Goal: Task Accomplishment & Management: Manage account settings

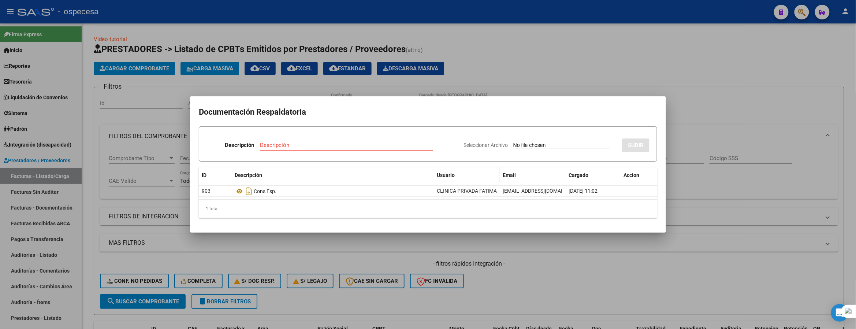
scroll to position [253, 0]
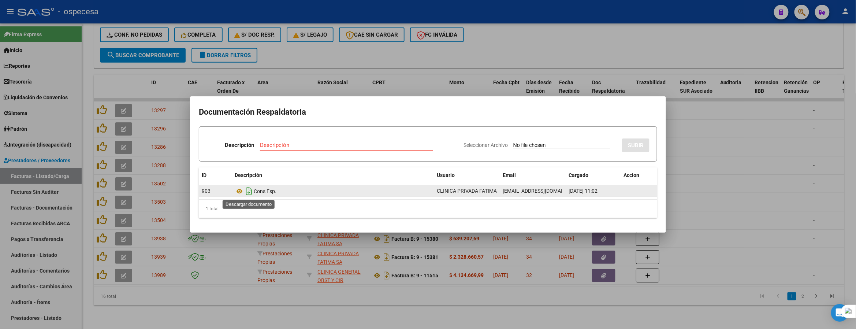
click at [249, 191] on icon "Descargar documento" at bounding box center [249, 191] width 10 height 12
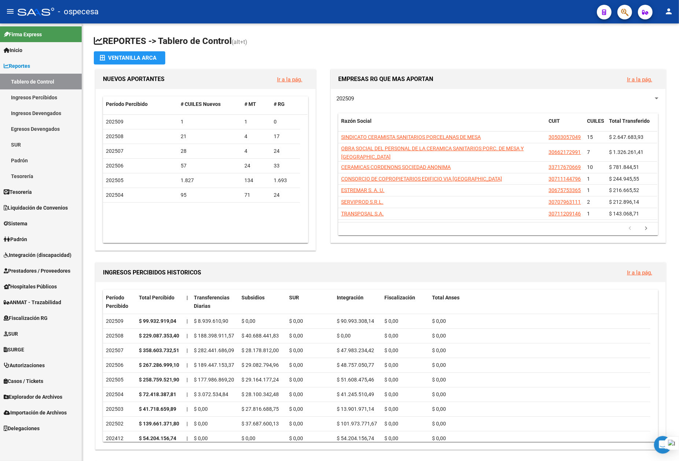
click at [44, 257] on span "Integración (discapacidad)" at bounding box center [38, 255] width 68 height 8
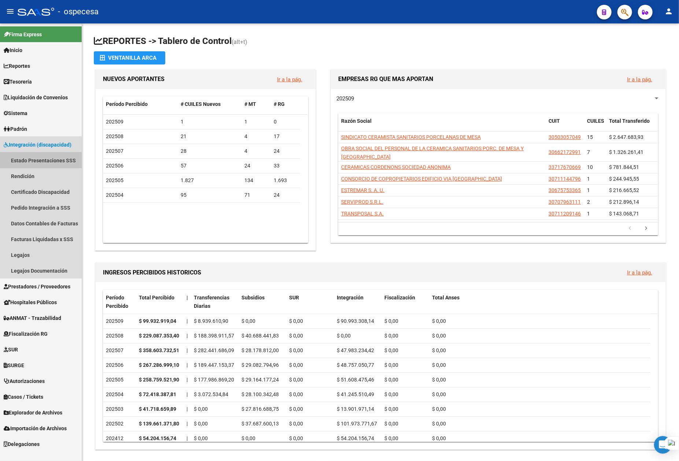
click at [53, 160] on link "Estado Presentaciones SSS" at bounding box center [41, 160] width 82 height 16
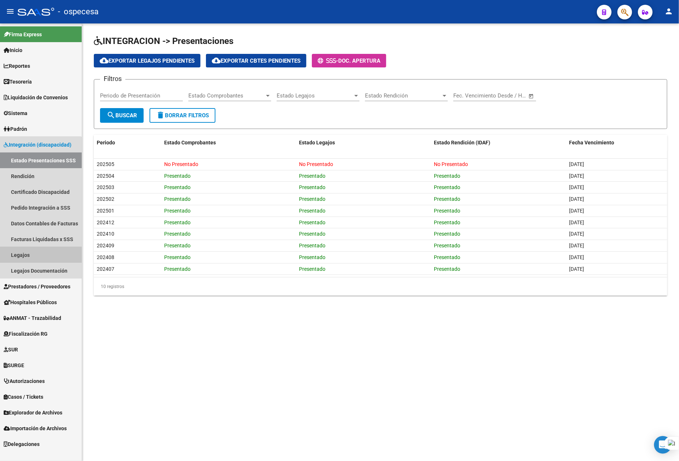
click at [31, 257] on link "Legajos" at bounding box center [41, 255] width 82 height 16
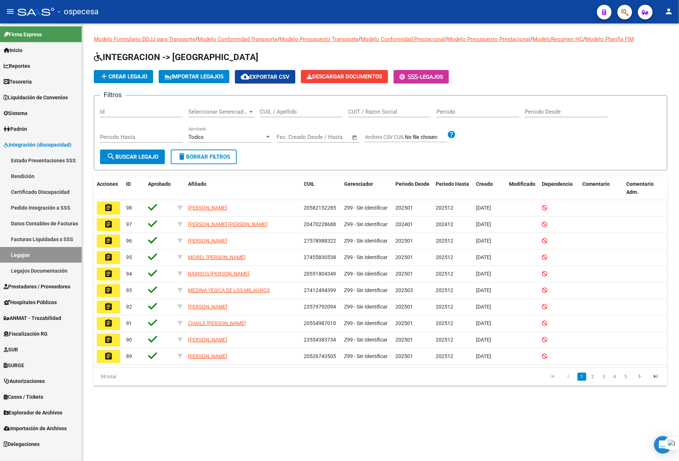
click at [286, 109] on div "CUIL / Apellido" at bounding box center [301, 109] width 83 height 16
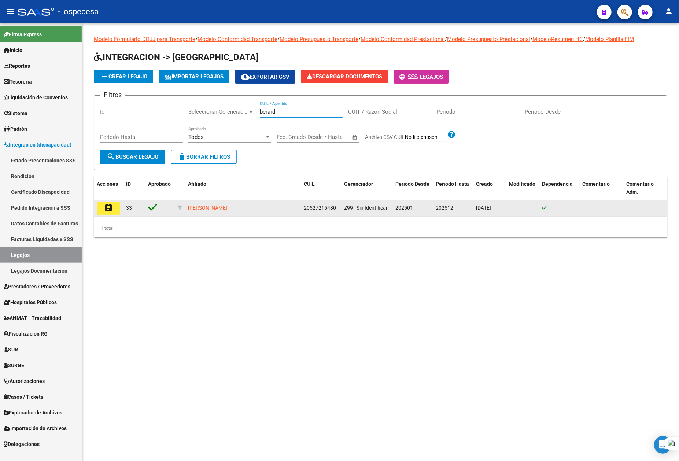
type input "berardi"
click at [100, 208] on button "assignment" at bounding box center [108, 207] width 23 height 13
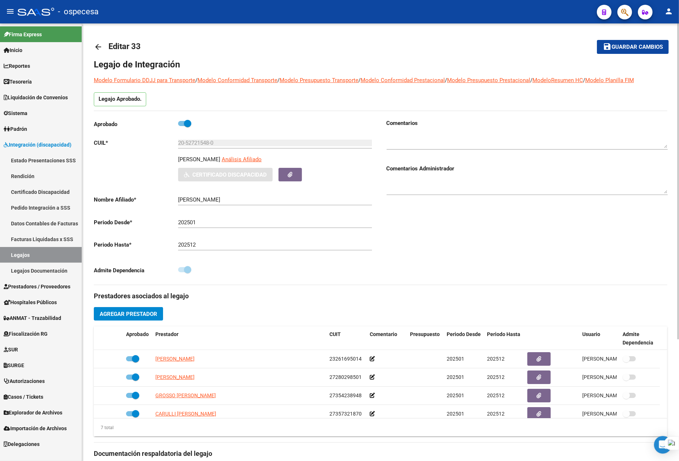
type input "BERARDI BENJAMIN VALENTINO"
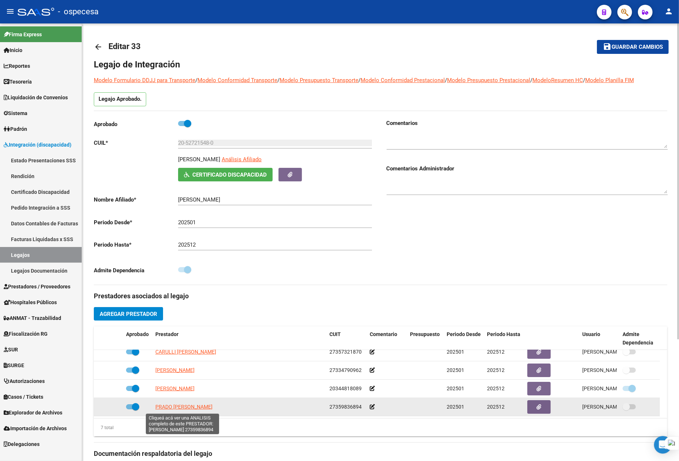
click at [180, 409] on span "PRADO JULIANA SOFIA" at bounding box center [183, 407] width 57 height 6
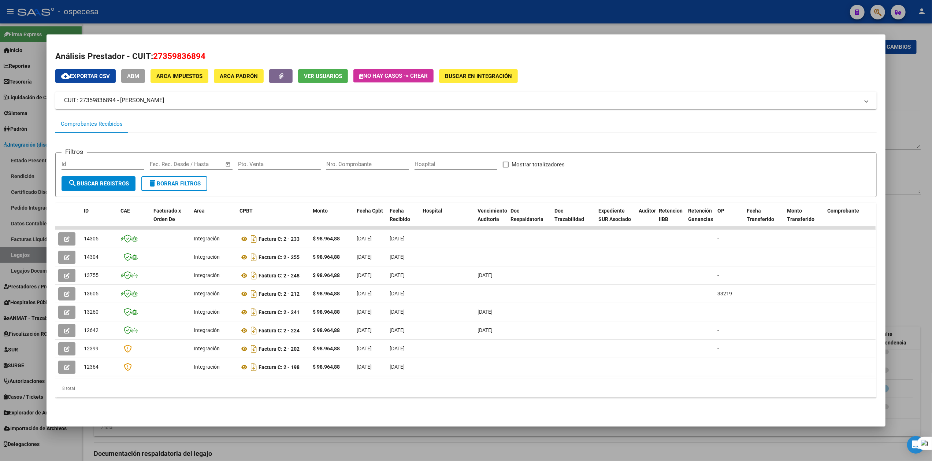
click at [185, 55] on span "27359836894" at bounding box center [179, 56] width 52 height 10
copy span "27359836894"
click at [50, 140] on mat-dialog-content "Análisis Prestador - CUIT: 27359836894 cloud_download Exportar CSV ABM ARCA Imp…" at bounding box center [466, 227] width 839 height 368
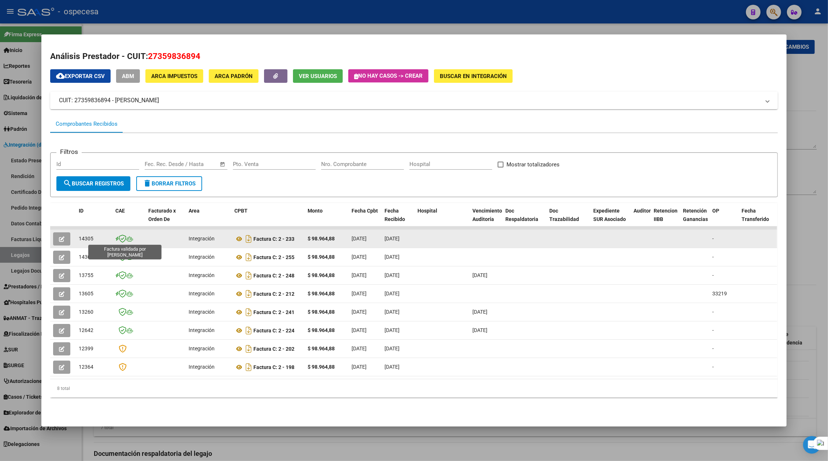
click at [119, 237] on icon at bounding box center [123, 238] width 8 height 8
click at [115, 239] on icon at bounding box center [116, 239] width 3 height 0
drag, startPoint x: 119, startPoint y: 239, endPoint x: 62, endPoint y: 242, distance: 57.2
click at [62, 242] on button "button" at bounding box center [61, 238] width 17 height 13
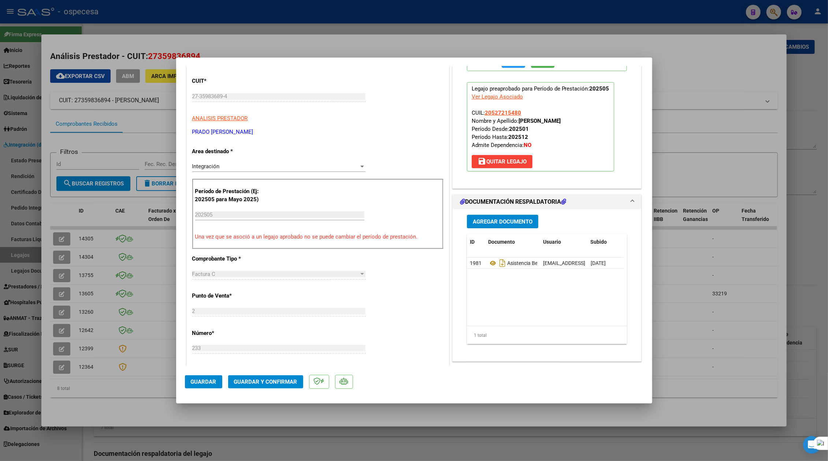
scroll to position [30, 0]
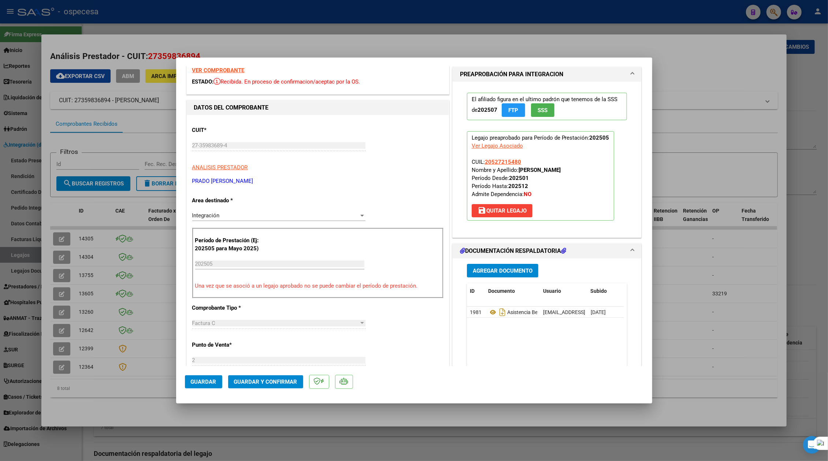
click at [678, 46] on div at bounding box center [414, 230] width 828 height 461
type input "$ 0,00"
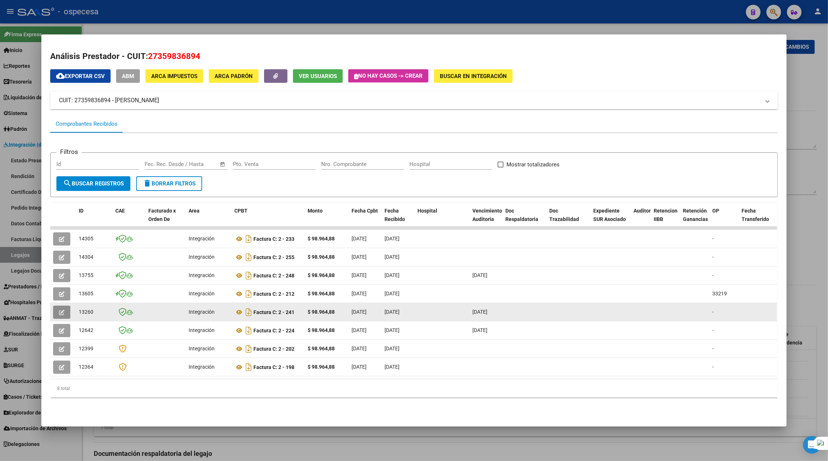
click at [60, 314] on icon "button" at bounding box center [61, 312] width 5 height 5
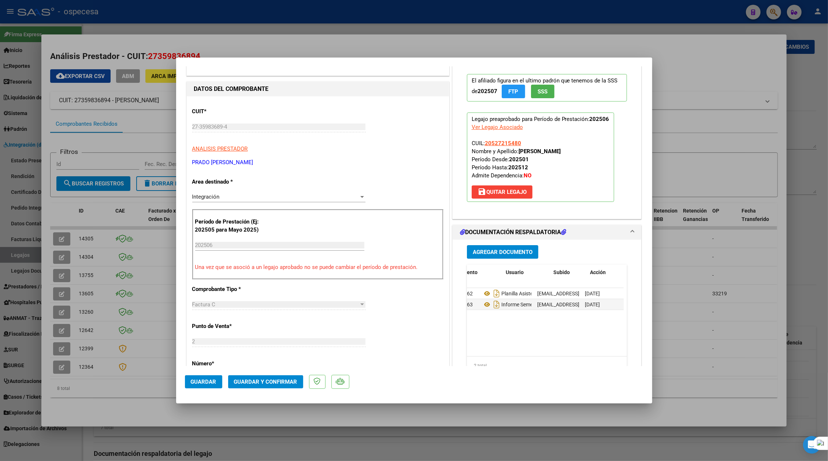
scroll to position [0, 37]
click at [678, 66] on div at bounding box center [414, 230] width 828 height 461
type input "$ 0,00"
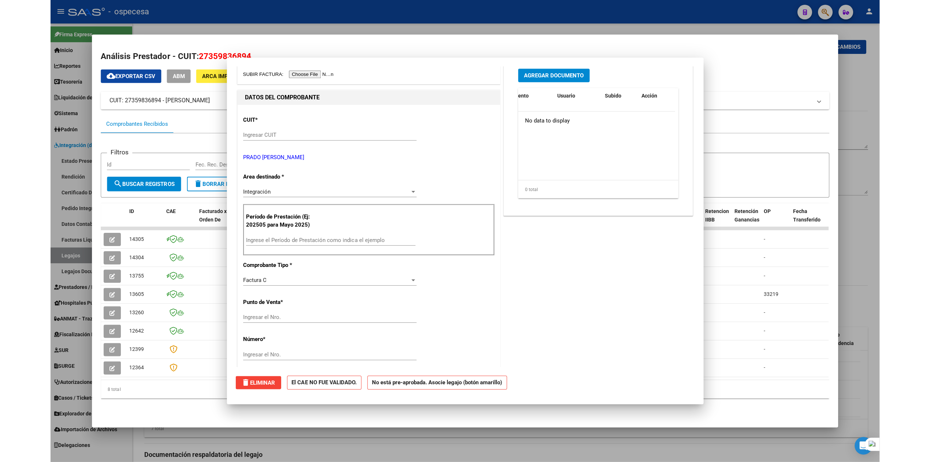
scroll to position [0, 0]
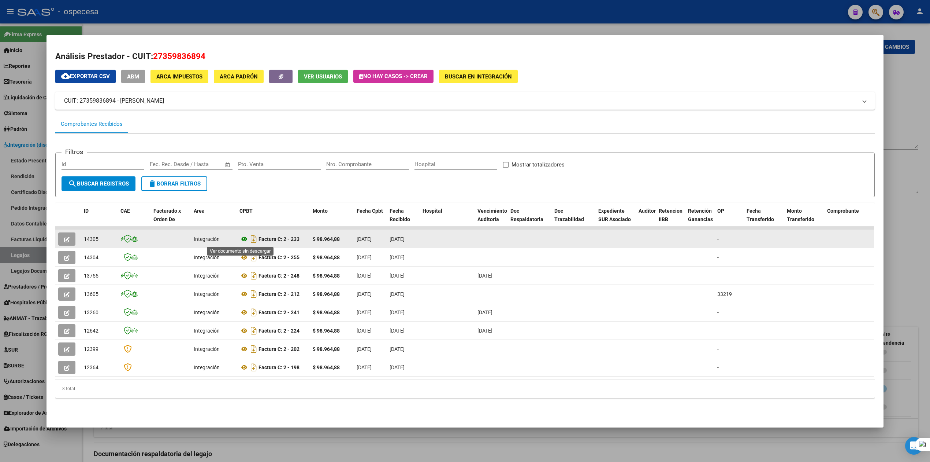
click at [240, 241] on icon at bounding box center [245, 238] width 10 height 9
drag, startPoint x: 386, startPoint y: 241, endPoint x: 418, endPoint y: 242, distance: 32.3
click at [418, 242] on div "14305 Integración Factura C: 2 - 233 $ 98.964,88 01/06/2025 05/09/2025 - 05/09/…" at bounding box center [846, 239] width 1582 height 18
click at [66, 237] on button "button" at bounding box center [66, 238] width 17 height 13
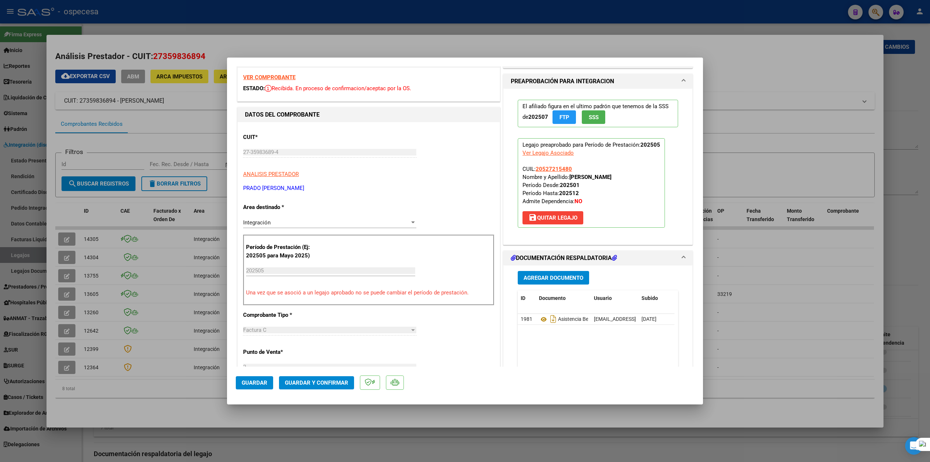
scroll to position [19, 0]
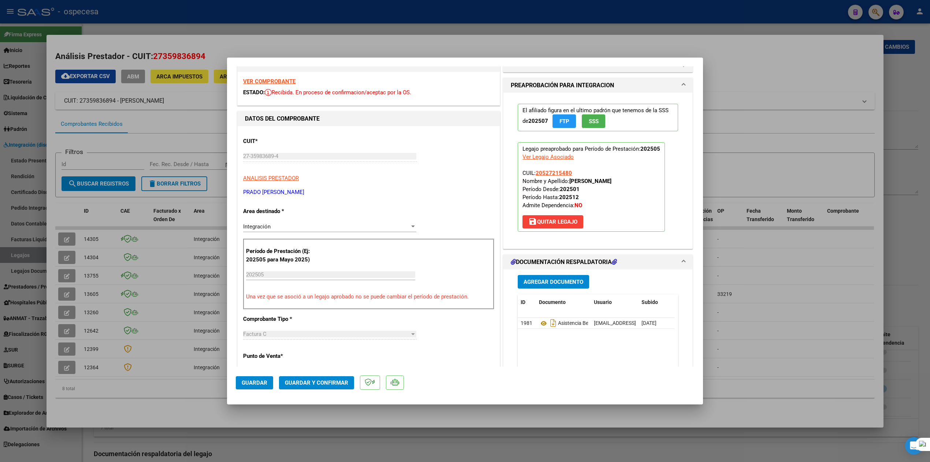
click at [678, 64] on div at bounding box center [465, 231] width 930 height 462
type input "$ 0,00"
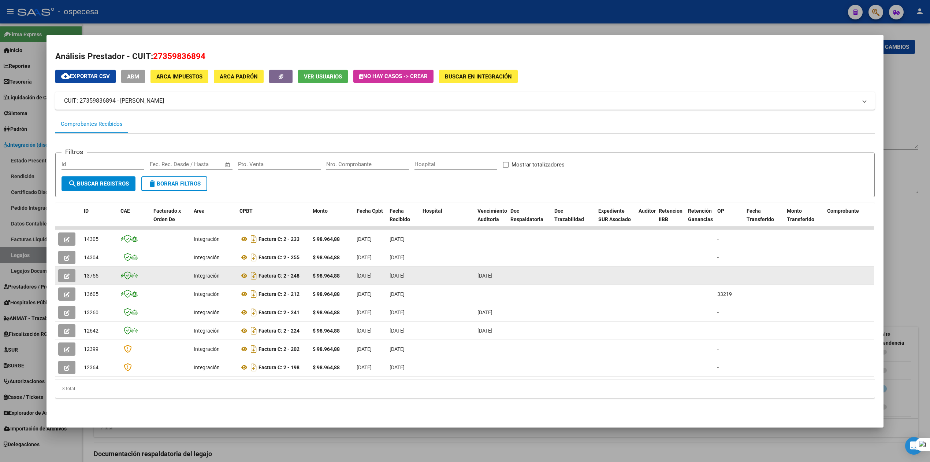
click at [298, 275] on div "Factura C: 2 - 248" at bounding box center [273, 276] width 67 height 12
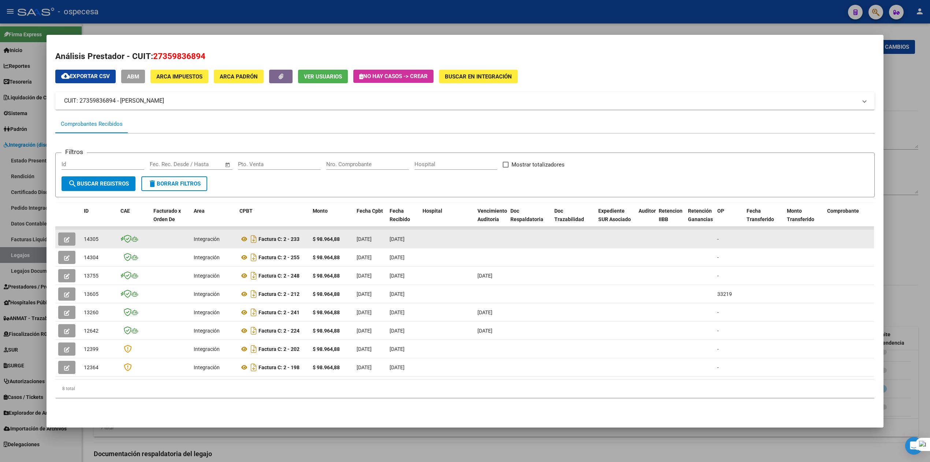
click at [363, 242] on span "01/06/2025" at bounding box center [364, 239] width 15 height 6
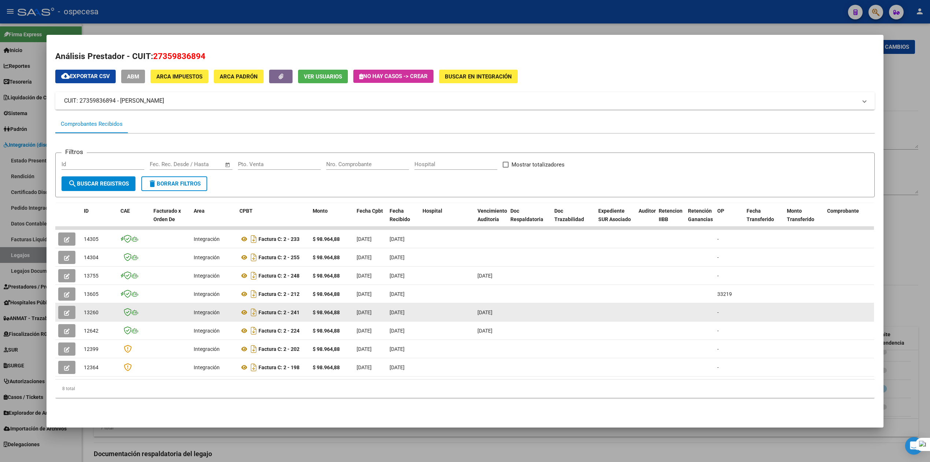
click at [420, 312] on datatable-body-cell at bounding box center [447, 312] width 55 height 18
click at [67, 311] on button "button" at bounding box center [66, 311] width 17 height 13
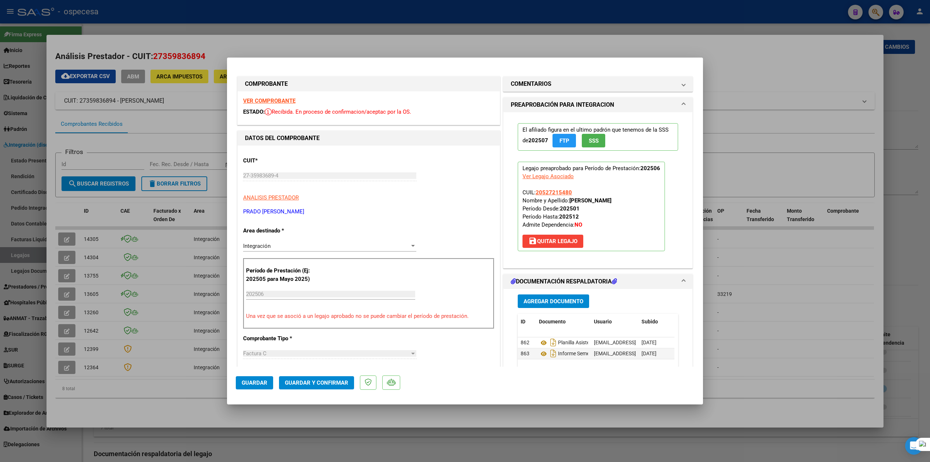
click at [678, 71] on div at bounding box center [465, 231] width 930 height 462
type input "$ 0,00"
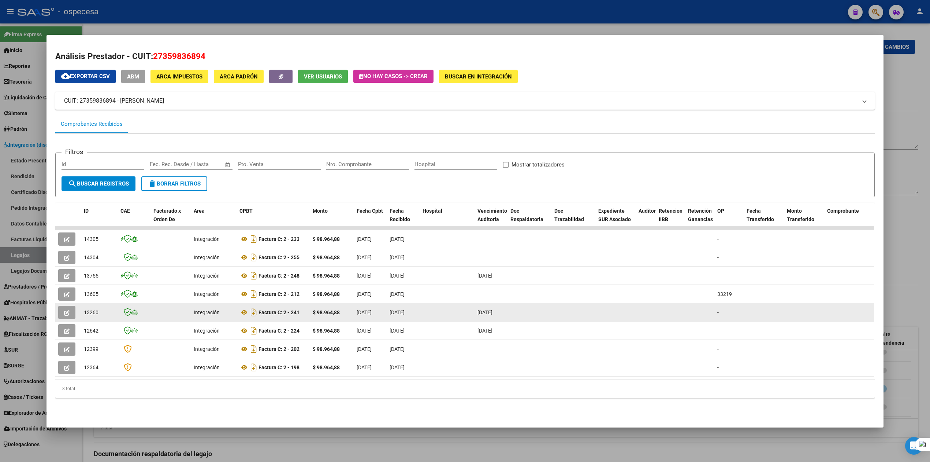
click at [64, 310] on icon "button" at bounding box center [66, 312] width 5 height 5
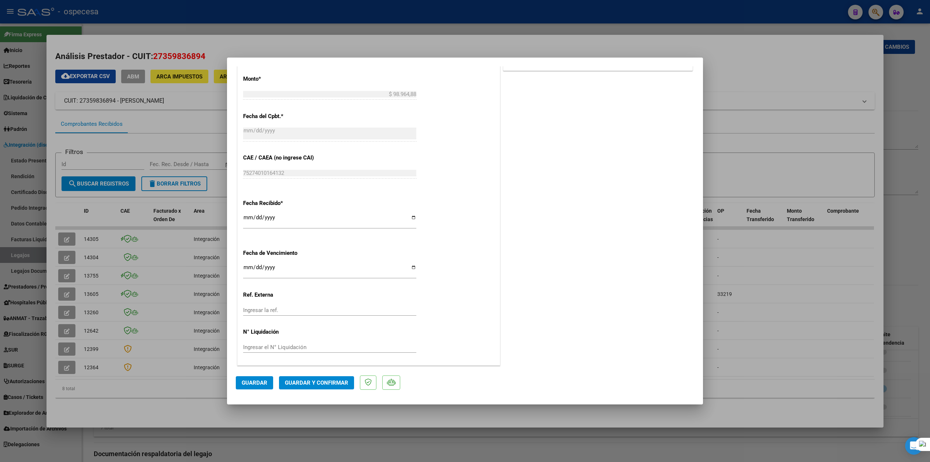
scroll to position [371, 0]
click at [678, 74] on div at bounding box center [465, 231] width 930 height 462
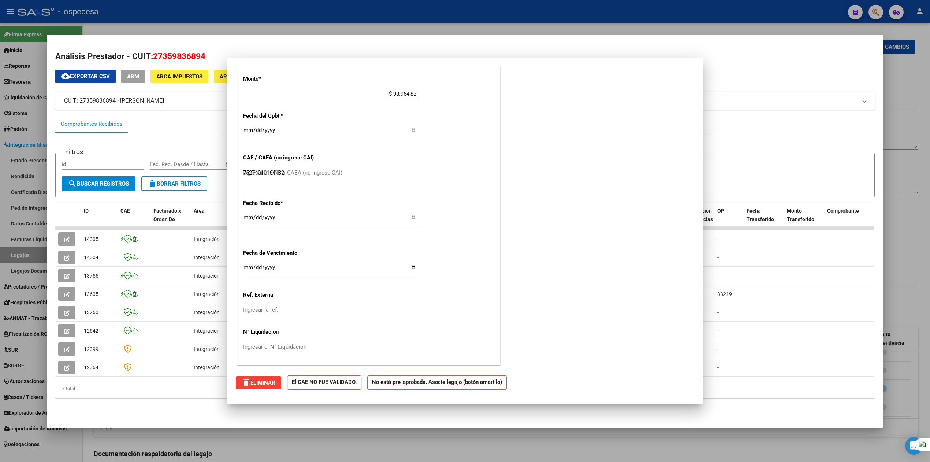
type input "$ 0,00"
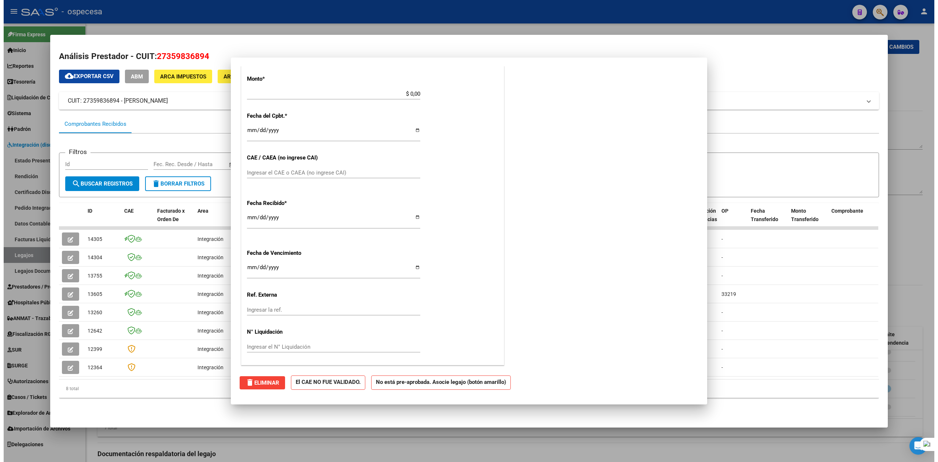
scroll to position [0, 0]
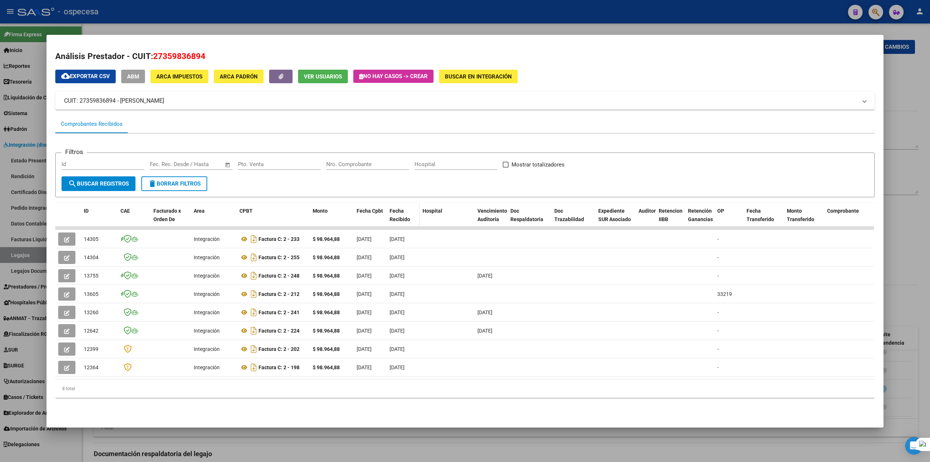
click at [391, 220] on span "Fecha Recibido" at bounding box center [400, 215] width 21 height 14
click at [393, 220] on span "Fecha Recibido" at bounding box center [400, 215] width 21 height 14
click at [678, 79] on div at bounding box center [465, 231] width 930 height 462
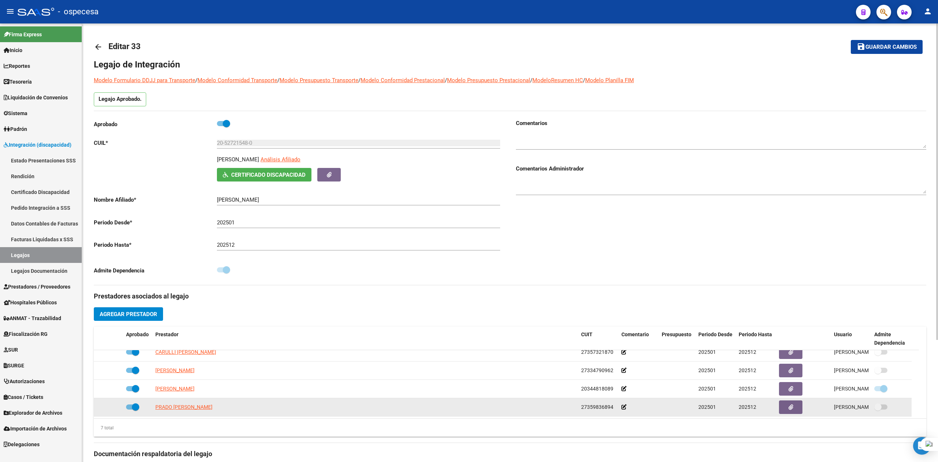
click at [166, 412] on datatable-body-cell "PRADO JULIANA SOFIA" at bounding box center [365, 407] width 426 height 18
click at [167, 406] on span "PRADO JULIANA SOFIA" at bounding box center [183, 407] width 57 height 6
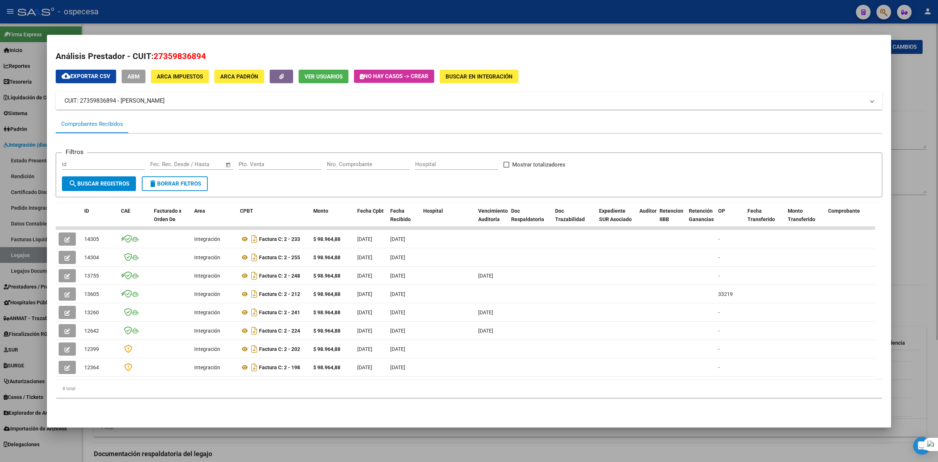
drag, startPoint x: 929, startPoint y: 96, endPoint x: 923, endPoint y: 91, distance: 7.3
click at [678, 94] on div at bounding box center [469, 231] width 938 height 462
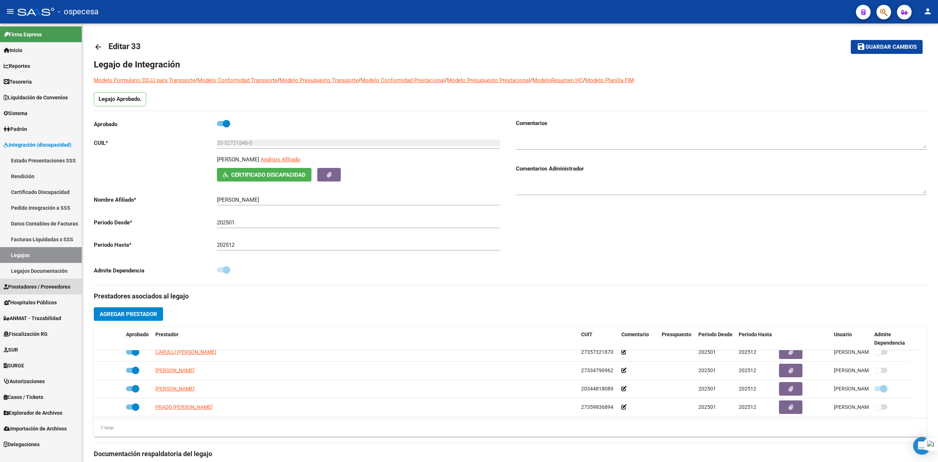
click at [26, 287] on span "Prestadores / Proveedores" at bounding box center [37, 286] width 67 height 8
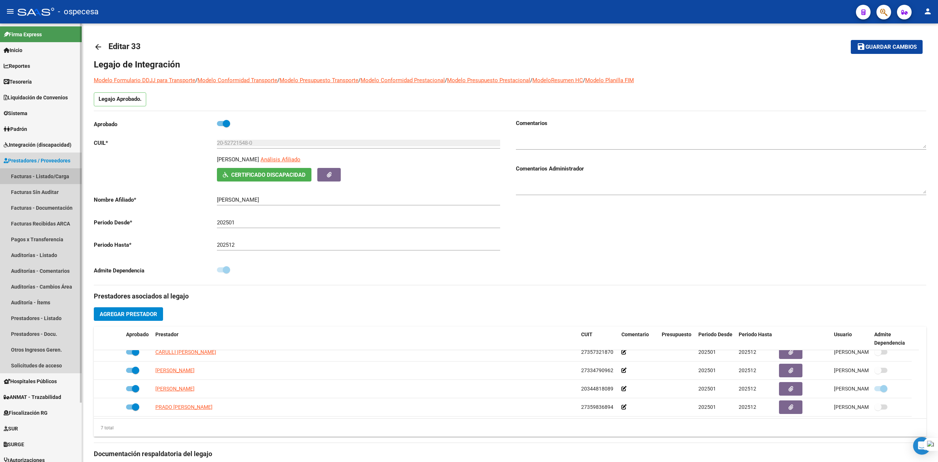
click at [41, 179] on link "Facturas - Listado/Carga" at bounding box center [41, 176] width 82 height 16
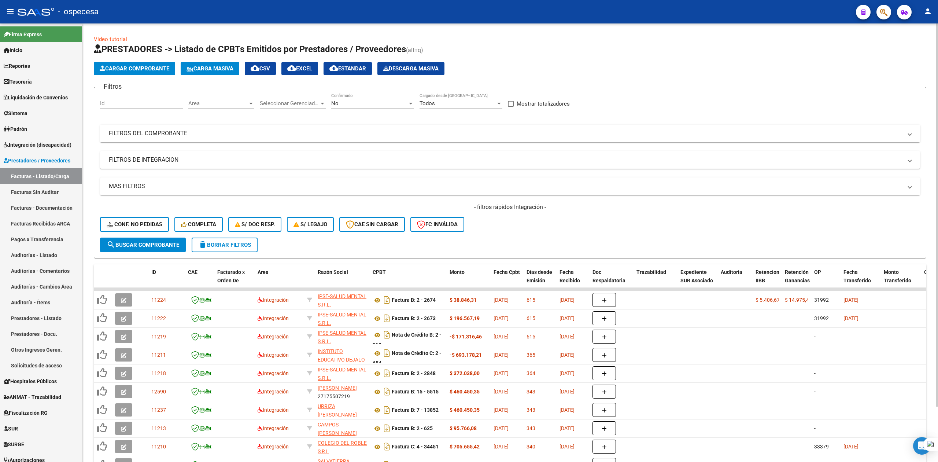
click at [286, 127] on mat-expansion-panel-header "FILTROS DEL COMPROBANTE" at bounding box center [510, 134] width 820 height 18
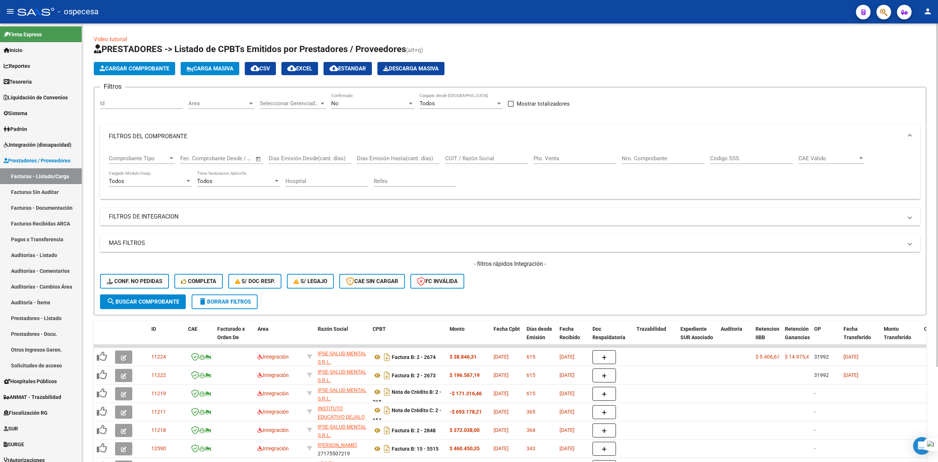
click at [465, 158] on input "CUIT / Razón Social" at bounding box center [486, 158] width 83 height 7
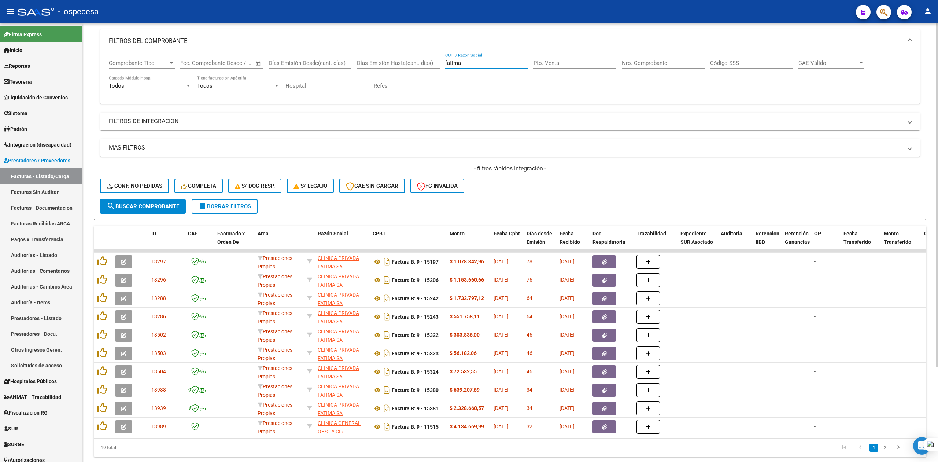
scroll to position [97, 0]
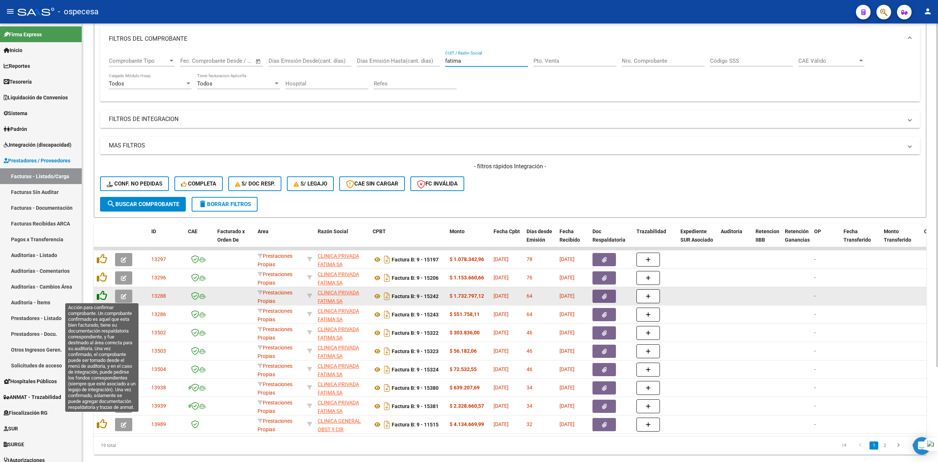
type input "fatima"
click at [104, 295] on icon at bounding box center [102, 295] width 10 height 10
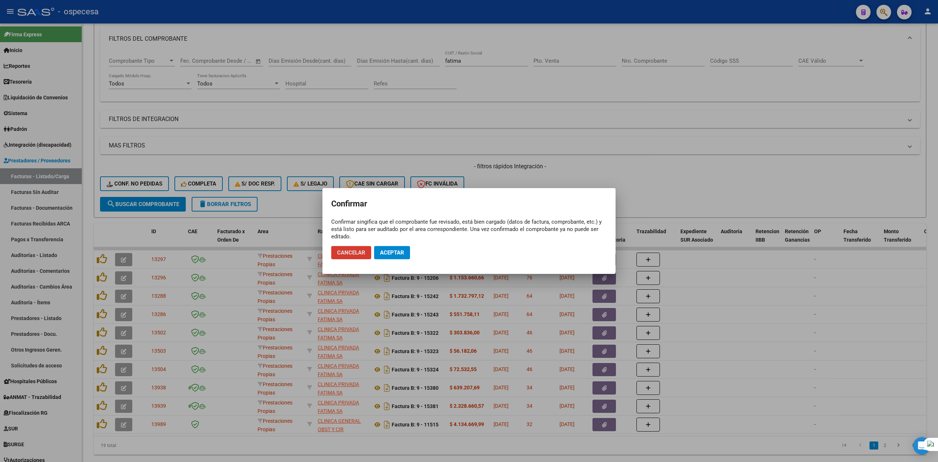
click at [399, 253] on span "Aceptar" at bounding box center [392, 252] width 24 height 7
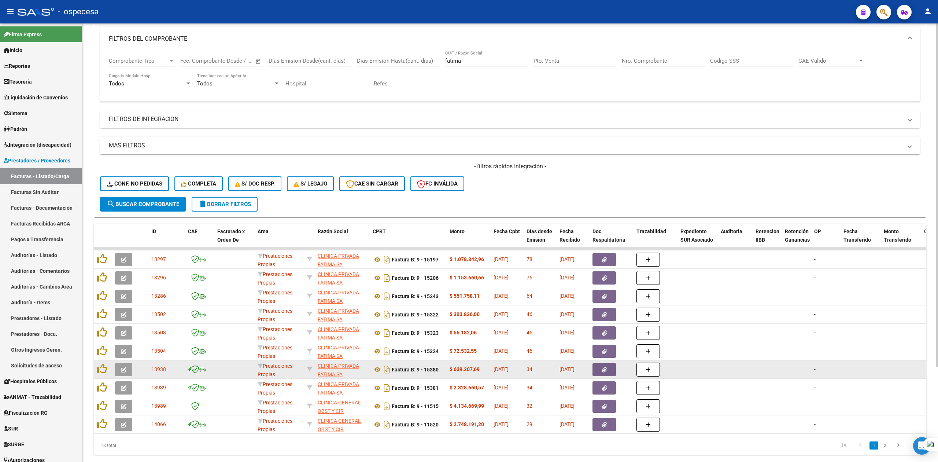
scroll to position [121, 0]
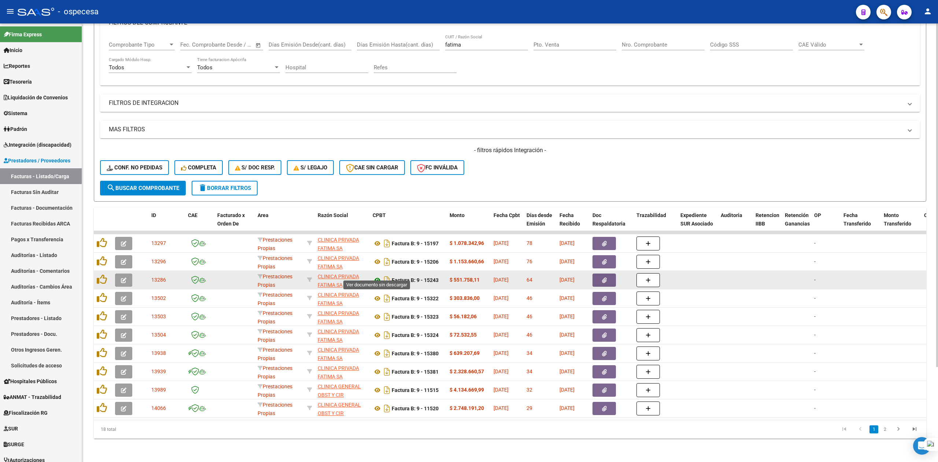
click at [375, 275] on icon at bounding box center [378, 279] width 10 height 9
click at [603, 277] on icon "button" at bounding box center [604, 279] width 5 height 5
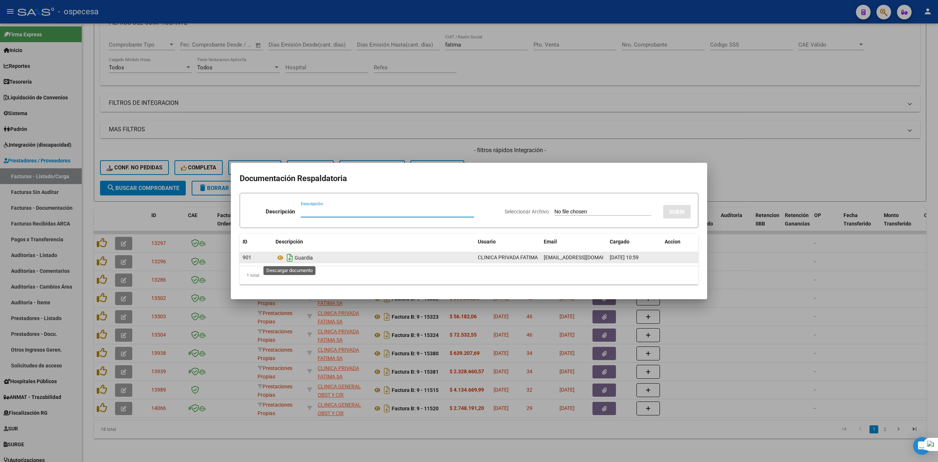
click at [286, 256] on icon "Descargar documento" at bounding box center [290, 258] width 10 height 12
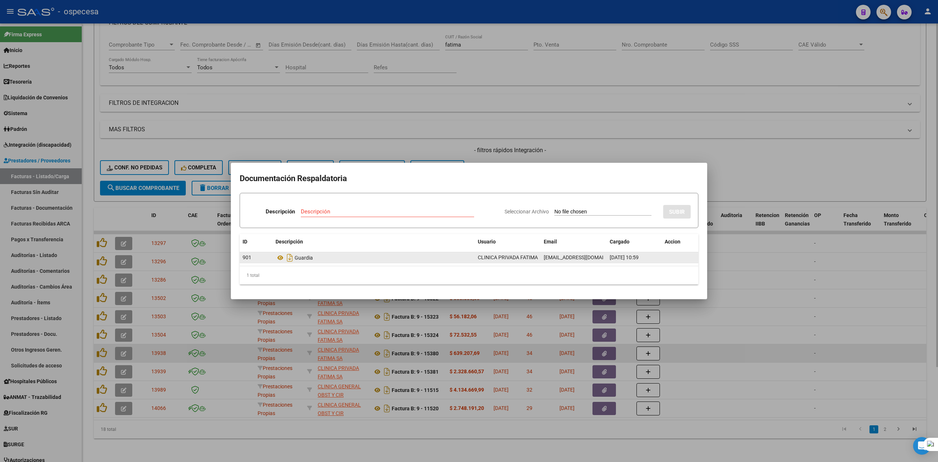
click at [678, 348] on div at bounding box center [469, 231] width 938 height 462
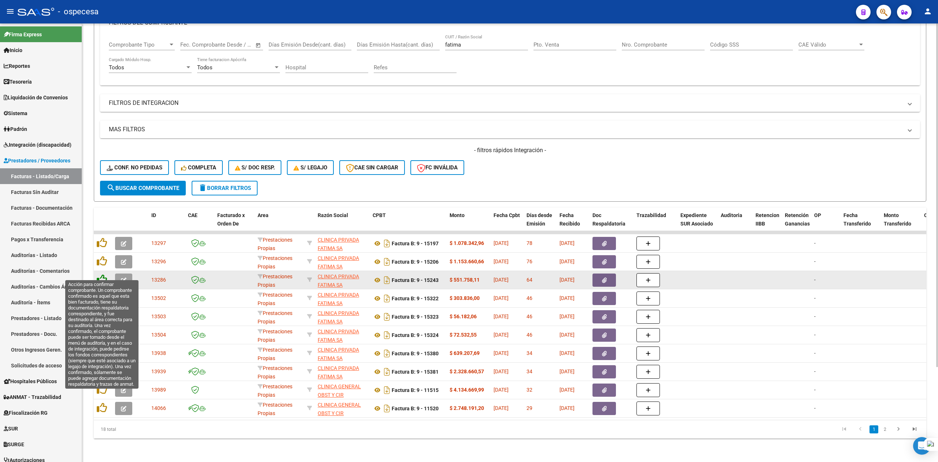
click at [105, 274] on icon at bounding box center [102, 279] width 10 height 10
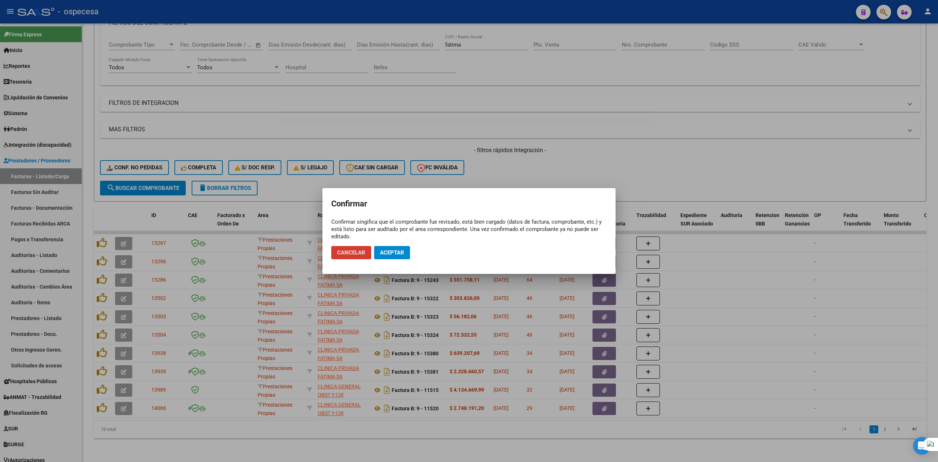
click at [393, 254] on span "Aceptar" at bounding box center [392, 252] width 24 height 7
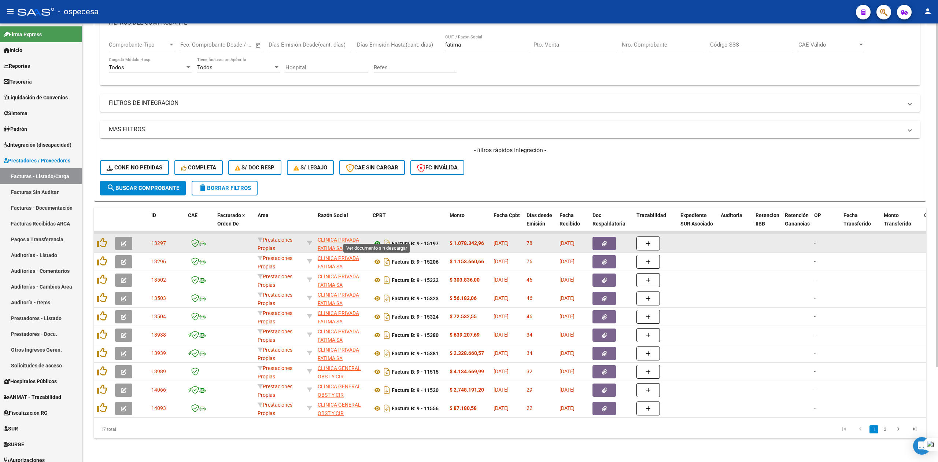
click at [379, 239] on icon at bounding box center [378, 243] width 10 height 9
click at [598, 237] on button "button" at bounding box center [603, 243] width 23 height 13
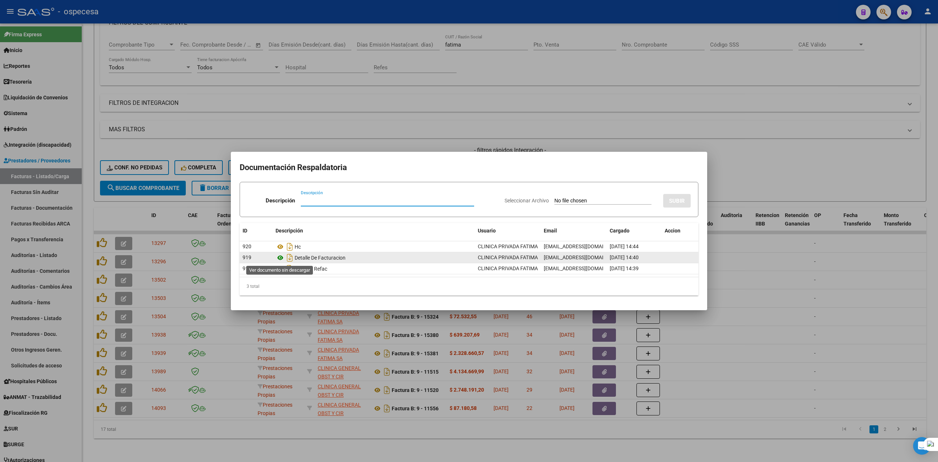
click at [282, 255] on icon at bounding box center [280, 257] width 10 height 9
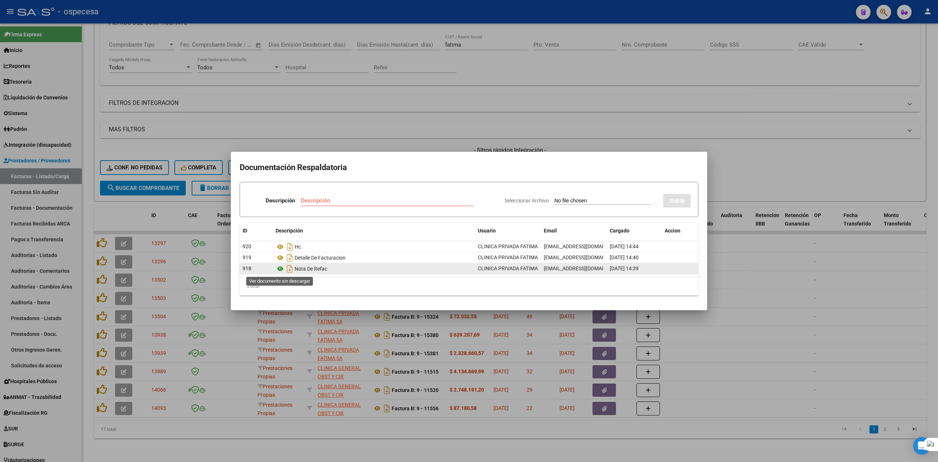
click at [277, 270] on icon at bounding box center [280, 268] width 10 height 9
click at [678, 318] on div at bounding box center [469, 231] width 938 height 462
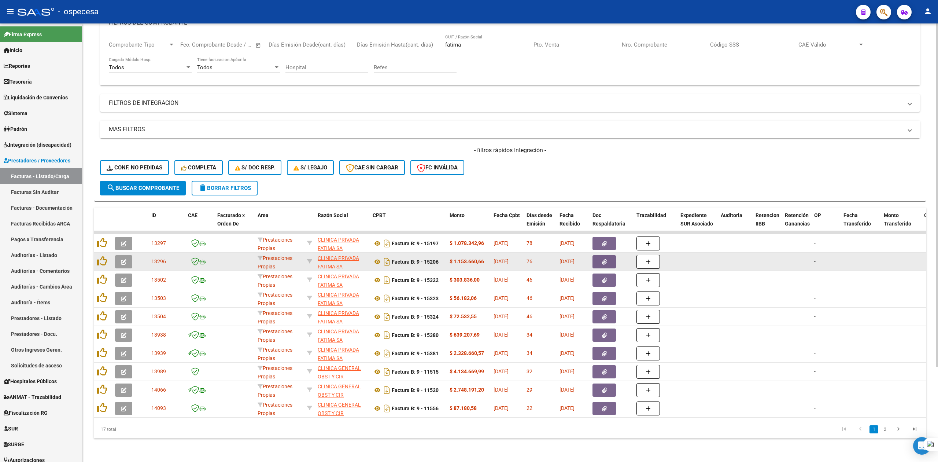
click at [611, 255] on button "button" at bounding box center [603, 261] width 23 height 13
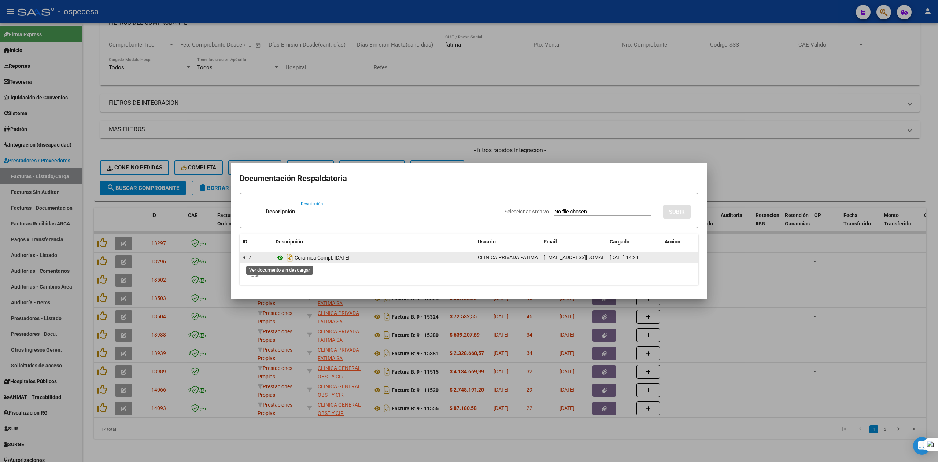
click at [279, 257] on icon at bounding box center [280, 257] width 10 height 9
click at [281, 257] on icon at bounding box center [280, 257] width 10 height 9
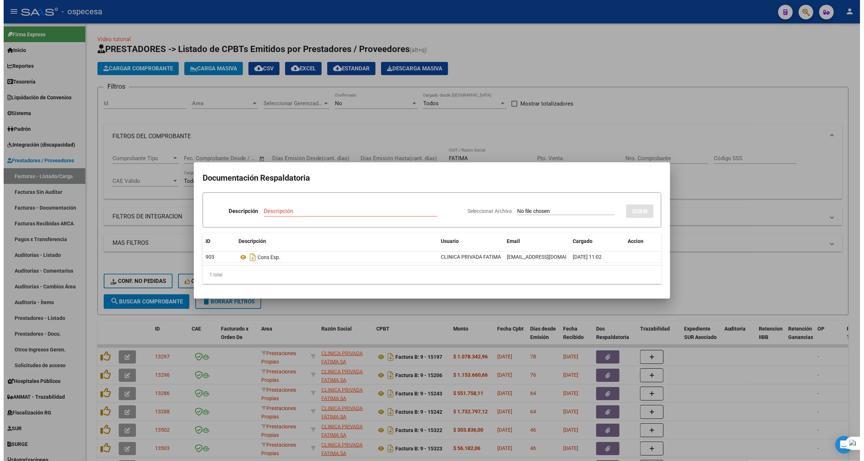
scroll to position [121, 0]
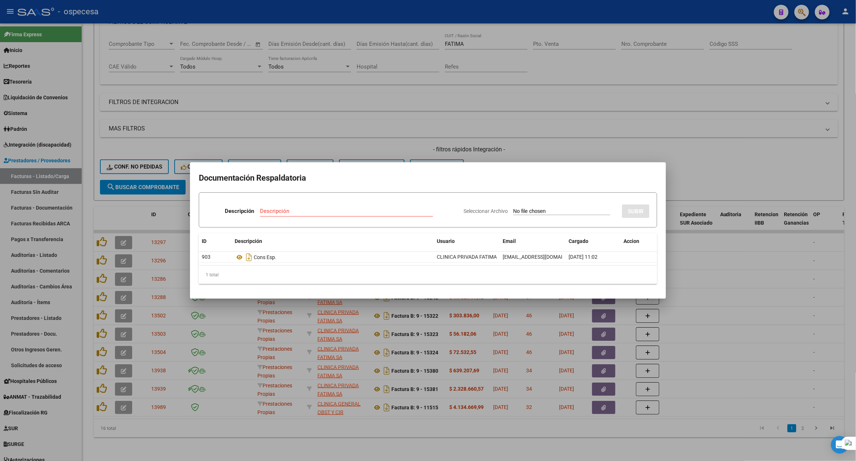
click at [734, 163] on div at bounding box center [428, 230] width 856 height 461
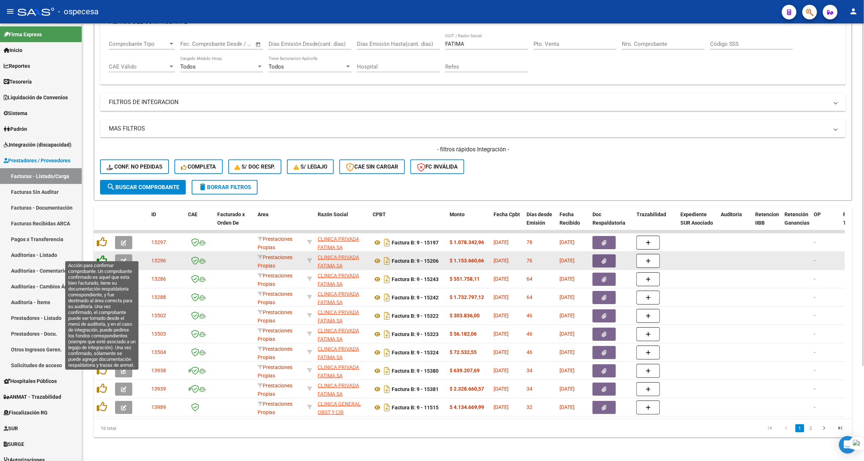
click at [103, 255] on icon at bounding box center [102, 260] width 10 height 10
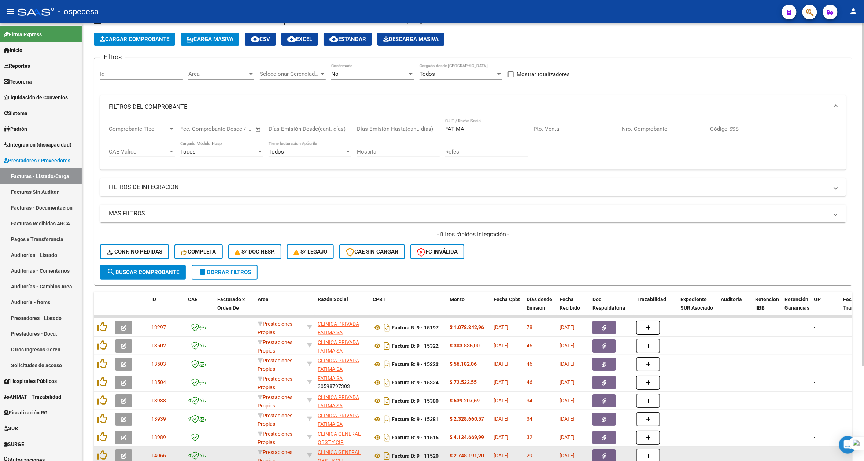
scroll to position [0, 0]
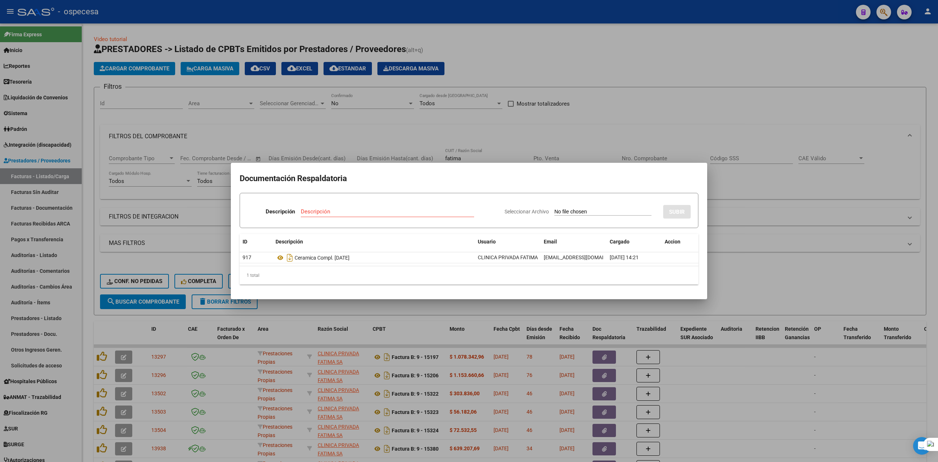
scroll to position [121, 0]
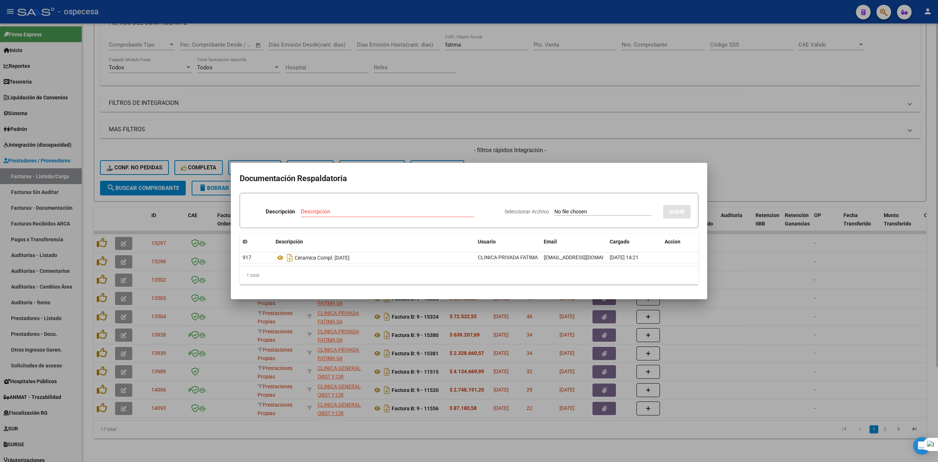
click at [656, 119] on div at bounding box center [469, 231] width 938 height 462
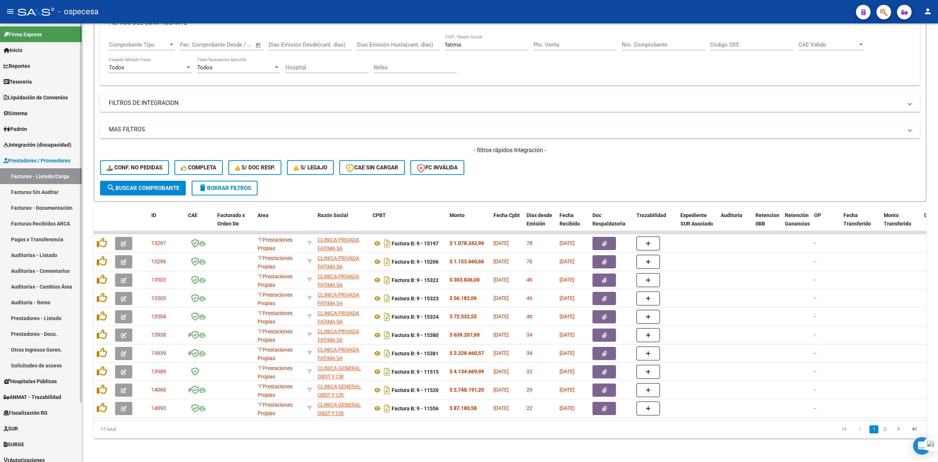
click at [28, 364] on link "Solicitudes de acceso" at bounding box center [41, 365] width 82 height 16
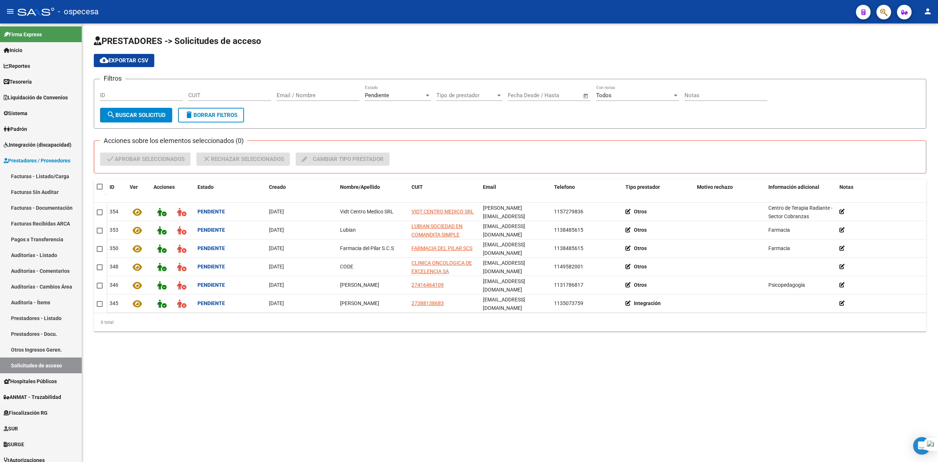
click at [99, 184] on span at bounding box center [100, 187] width 6 height 6
click at [99, 189] on input "checkbox" at bounding box center [99, 189] width 0 height 0
checkbox input "true"
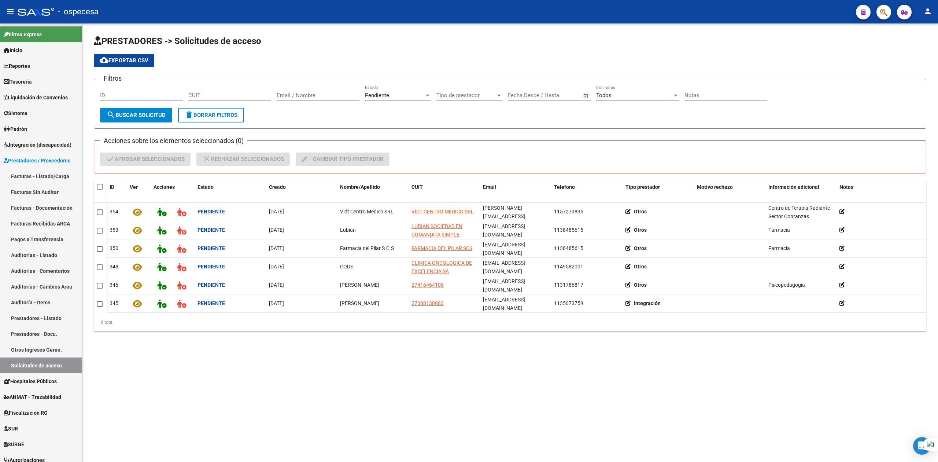
checkbox input "true"
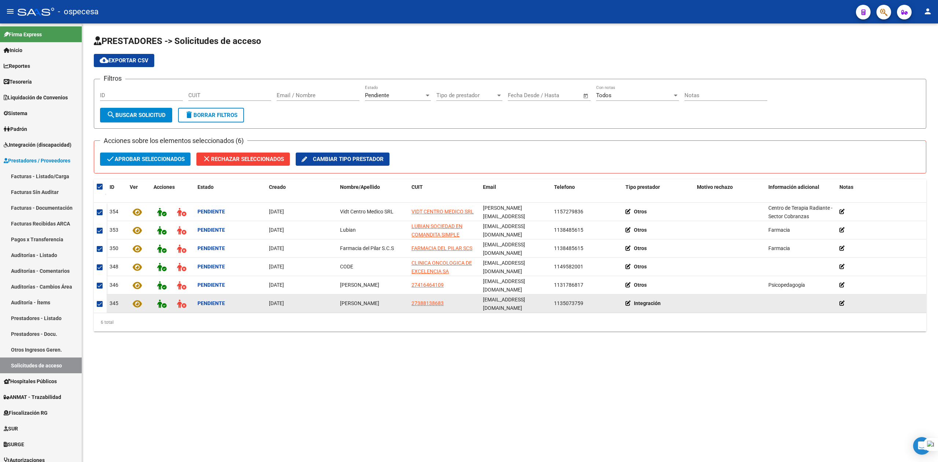
drag, startPoint x: 144, startPoint y: 156, endPoint x: 110, endPoint y: 308, distance: 155.6
click at [169, 365] on mat-sidenav-content "PRESTADORES -> Solicitudes de acceso cloud_download Exportar CSV Filtros ID CUI…" at bounding box center [510, 242] width 856 height 438
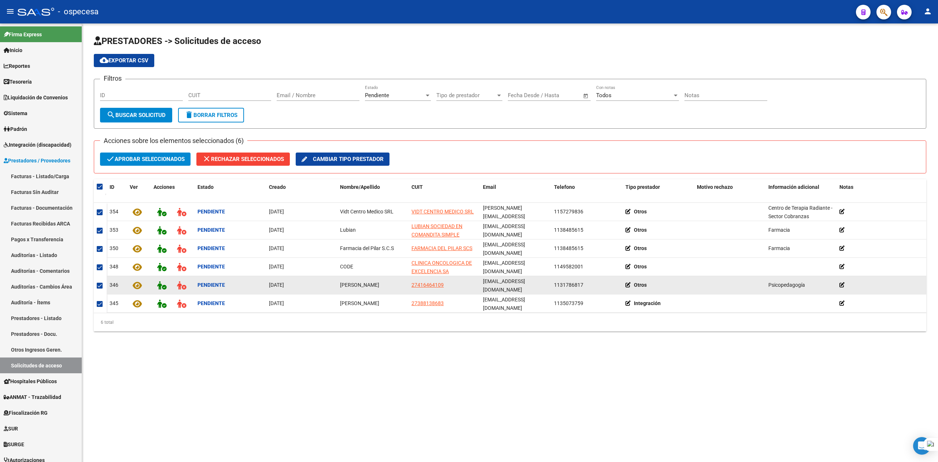
click at [100, 283] on span at bounding box center [100, 285] width 6 height 6
click at [100, 288] on input "checkbox" at bounding box center [99, 288] width 0 height 0
checkbox input "false"
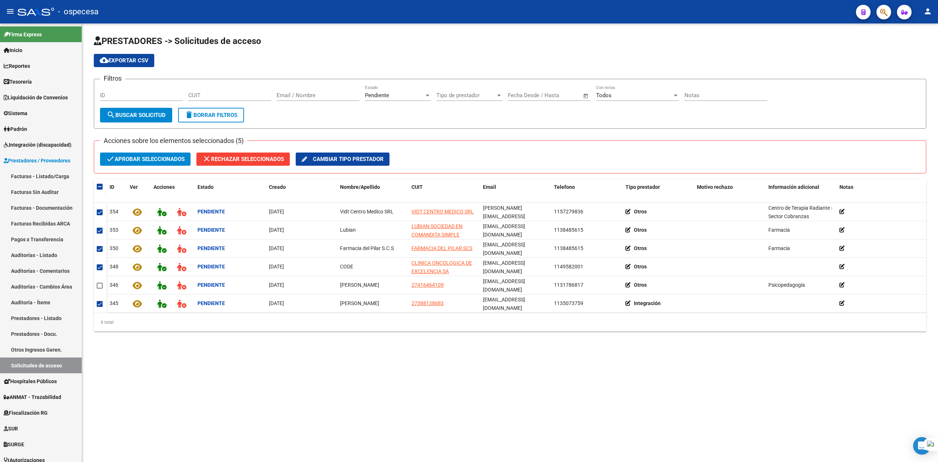
click at [142, 163] on span "check Aprobar seleccionados" at bounding box center [145, 158] width 79 height 13
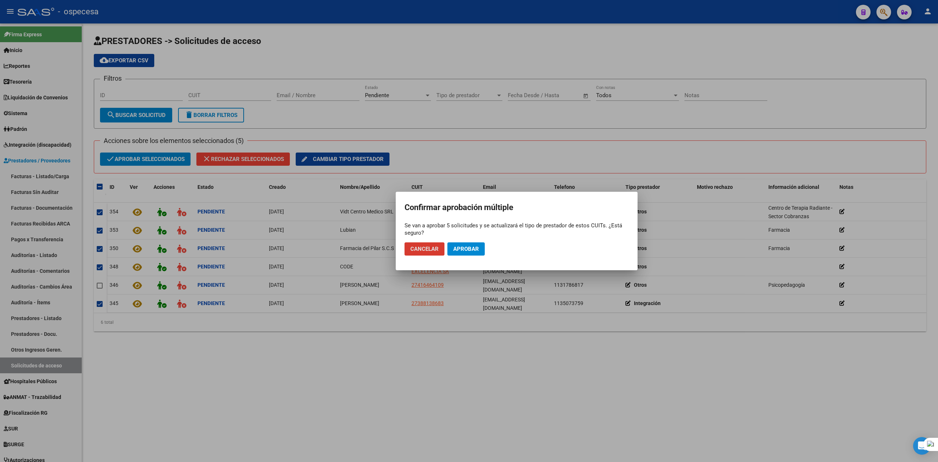
click at [482, 246] on button "Aprobar" at bounding box center [465, 248] width 37 height 13
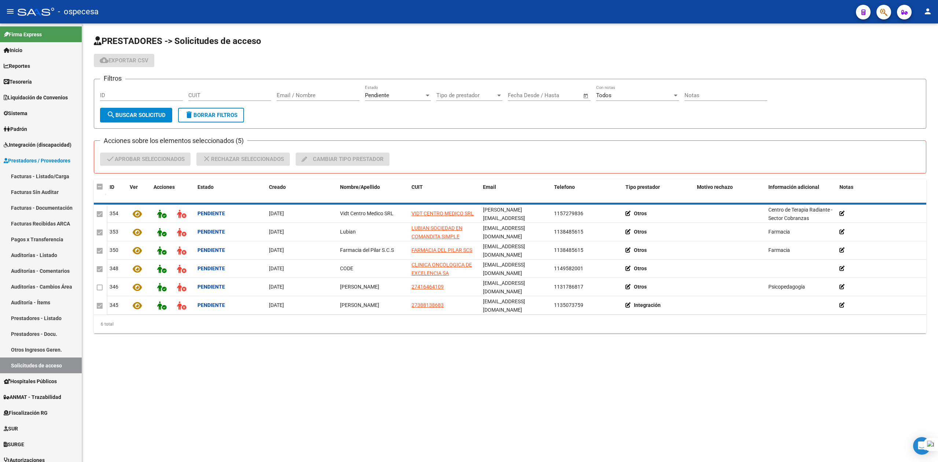
checkbox input "false"
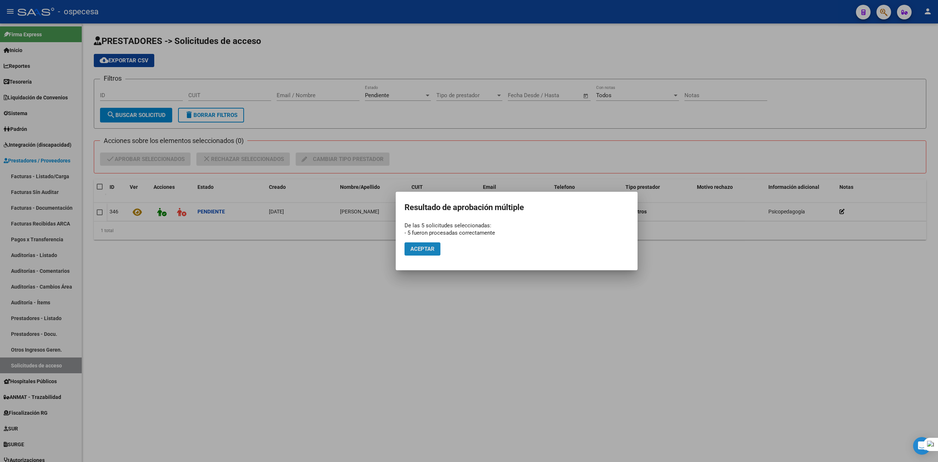
click at [434, 246] on span "Aceptar" at bounding box center [422, 248] width 24 height 7
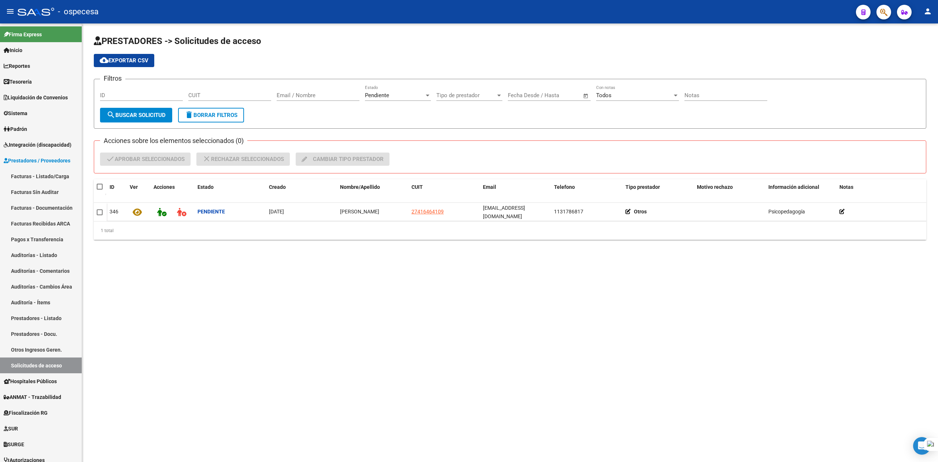
click at [416, 323] on mat-sidenav-content "PRESTADORES -> Solicitudes de acceso cloud_download Exportar CSV Filtros ID CUI…" at bounding box center [510, 242] width 856 height 438
